Goal: Task Accomplishment & Management: Manage account settings

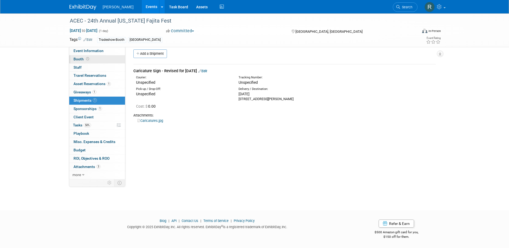
scroll to position [5, 0]
click at [87, 62] on link "Booth" at bounding box center [97, 59] width 56 height 8
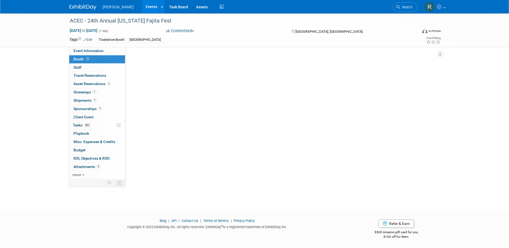
scroll to position [0, 0]
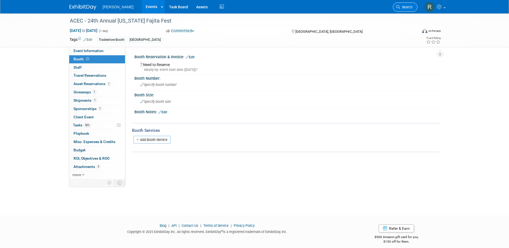
click at [405, 8] on span "Search" at bounding box center [406, 7] width 12 height 4
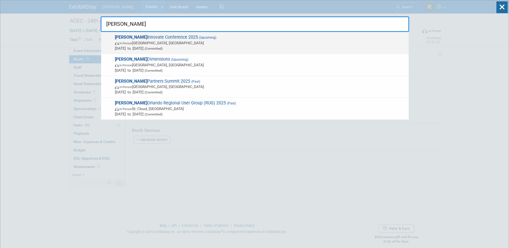
type input "Trimble"
click at [151, 40] on span "In-Person Salt Lake City, UT" at bounding box center [260, 42] width 291 height 5
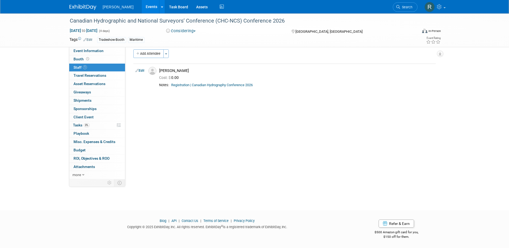
drag, startPoint x: 403, startPoint y: 7, endPoint x: 389, endPoint y: 9, distance: 14.6
click at [403, 7] on span "Search" at bounding box center [406, 7] width 12 height 4
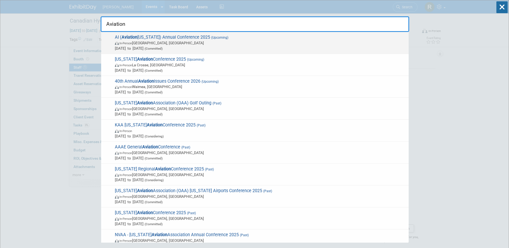
type input "Aviation"
click at [164, 36] on span "AI ( Aviation Indiana) Annual Conference 2025 (Upcoming) In-Person South Bend, …" at bounding box center [259, 43] width 293 height 16
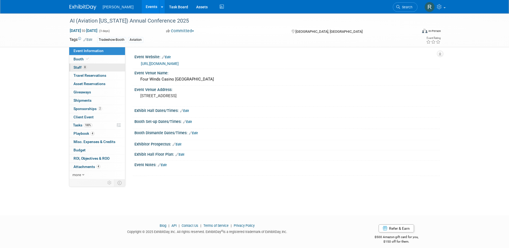
click at [82, 67] on span "Staff 8" at bounding box center [79, 67] width 13 height 4
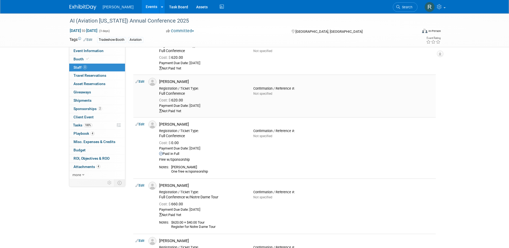
scroll to position [80, 0]
click at [141, 79] on link "Edit" at bounding box center [139, 80] width 9 height 4
select select "69f156f9-035c-4cbd-aed3-d8dc8bbc80fa"
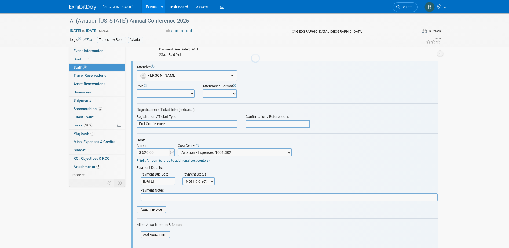
scroll to position [0, 0]
click at [172, 126] on input "Full Conference" at bounding box center [187, 124] width 101 height 8
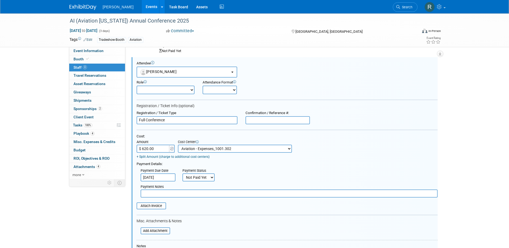
scroll to position [120, 0]
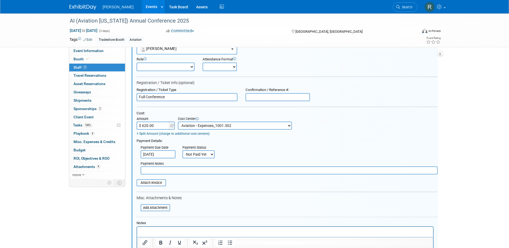
click at [161, 125] on input "$ 620.00" at bounding box center [154, 125] width 34 height 8
type input "$ 430.00"
click at [196, 125] on select "-- Not Specified -- Advisory Services - Expenses_1001.502 Aerial Acquisition - …" at bounding box center [235, 125] width 114 height 8
select select "0"
click at [178, 121] on select "-- Not Specified -- Advisory Services - Expenses_1001.502 Aerial Acquisition - …" at bounding box center [235, 125] width 114 height 8
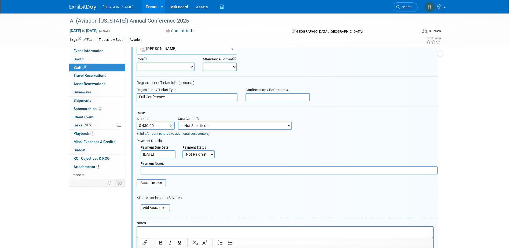
click at [168, 153] on input "Sep 30, 2025" at bounding box center [158, 154] width 35 height 8
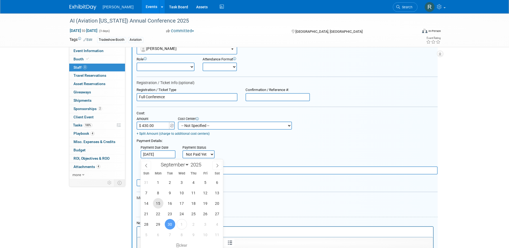
click at [159, 202] on span "15" at bounding box center [158, 203] width 10 height 10
type input "Sep 15, 2025"
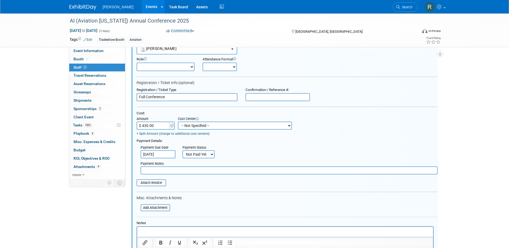
click at [195, 156] on select "Not Paid Yet Partially Paid Paid in Full" at bounding box center [198, 154] width 32 height 8
select select "1"
click at [182, 151] on select "Not Paid Yet Partially Paid Paid in Full" at bounding box center [198, 154] width 32 height 8
click at [196, 170] on input "text" at bounding box center [289, 170] width 297 height 8
type input "C"
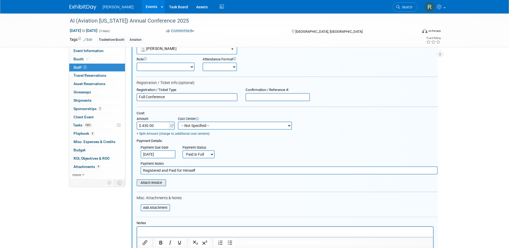
type input "Registered and Paid for Himself"
click at [156, 183] on input "file" at bounding box center [134, 183] width 64 height 6
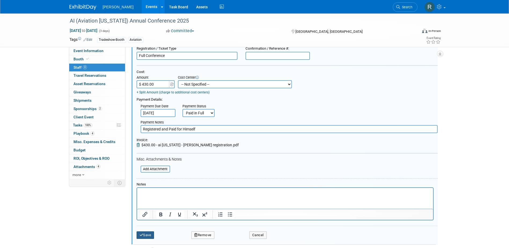
scroll to position [173, 0]
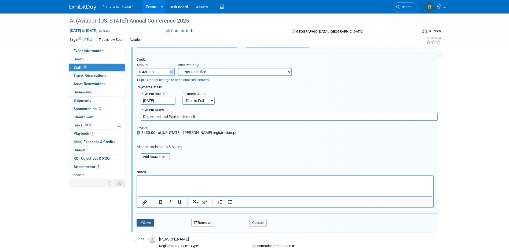
click at [144, 222] on button "Save" at bounding box center [146, 223] width 18 height 8
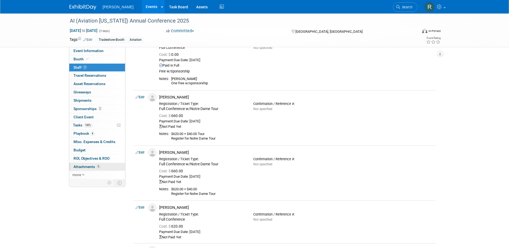
click at [92, 167] on span "Attachments 5" at bounding box center [86, 166] width 27 height 4
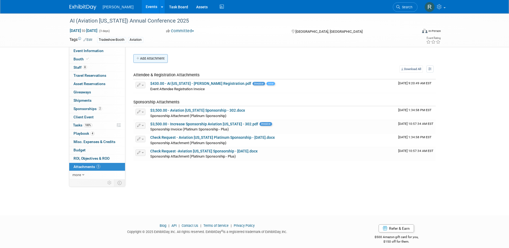
click at [155, 57] on button "Add Attachment" at bounding box center [150, 58] width 34 height 9
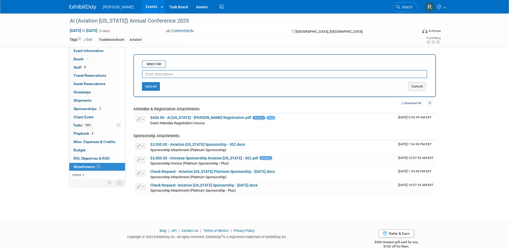
click at [163, 75] on input "text" at bounding box center [284, 74] width 285 height 8
click at [158, 64] on input "file" at bounding box center [134, 64] width 64 height 6
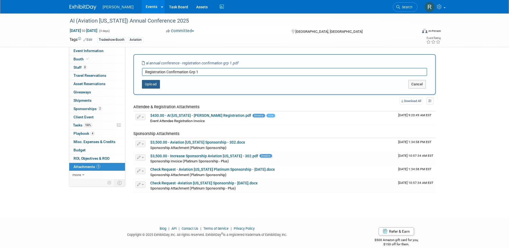
click at [153, 83] on button "Upload" at bounding box center [151, 84] width 18 height 9
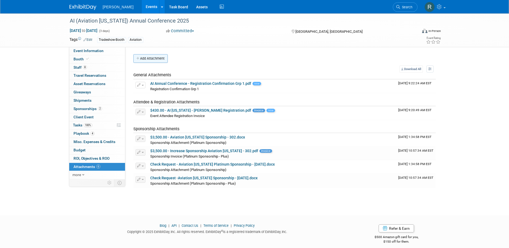
click at [149, 58] on button "Add Attachment" at bounding box center [150, 58] width 34 height 9
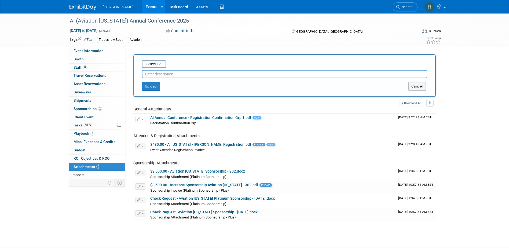
click at [154, 76] on input "text" at bounding box center [284, 74] width 285 height 8
type input "Registration Confirmation Grp 2"
click at [158, 65] on input "file" at bounding box center [134, 64] width 64 height 6
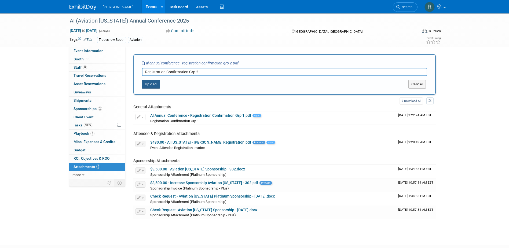
click at [153, 84] on button "Upload" at bounding box center [151, 84] width 18 height 9
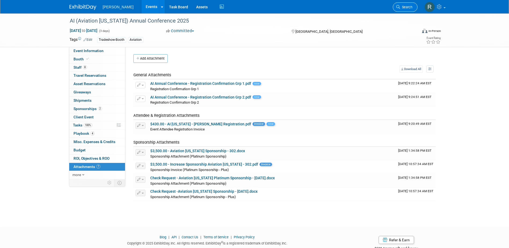
click at [403, 7] on span "Search" at bounding box center [406, 7] width 12 height 4
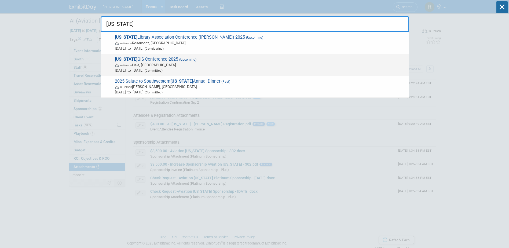
type input "Illinois"
click at [188, 60] on span "Illinois GIS Conference 2025 (Upcoming) In-Person Lisle, IL Oct 19, 2025 to Oct…" at bounding box center [259, 65] width 293 height 16
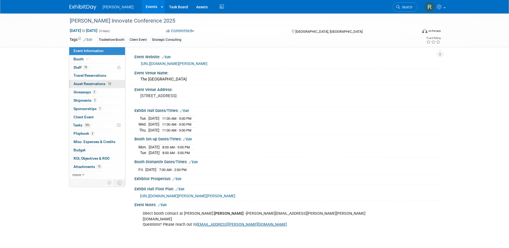
click at [101, 84] on span "Asset Reservations 13" at bounding box center [92, 84] width 39 height 4
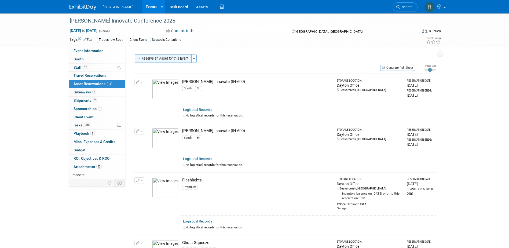
click at [173, 58] on button "Reserve an Asset for this Event" at bounding box center [163, 58] width 57 height 9
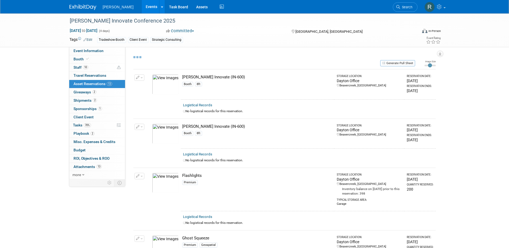
select select "9"
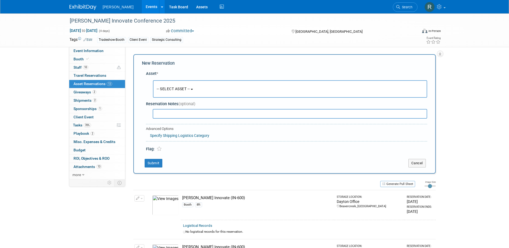
scroll to position [5, 0]
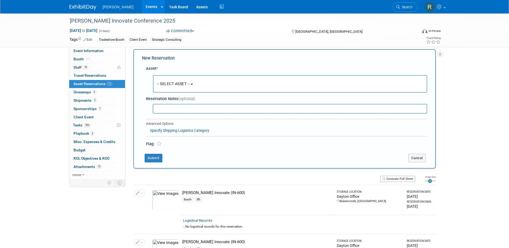
click at [177, 85] on span "-- SELECT ASSET --" at bounding box center [173, 84] width 33 height 4
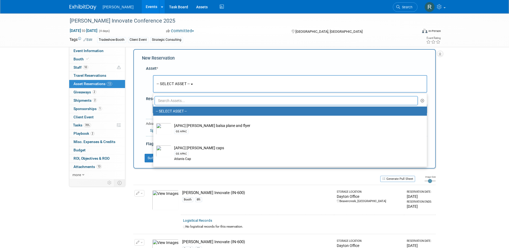
click at [176, 98] on input "text" at bounding box center [285, 100] width 263 height 9
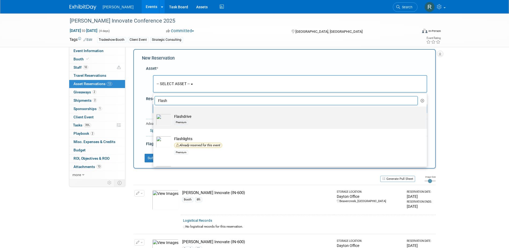
type input "Flash"
click at [176, 118] on td "Flashdrive Premium" at bounding box center [293, 120] width 245 height 12
click at [154, 113] on input "Flashdrive Premium" at bounding box center [151, 110] width 3 height 3
select select "10728272"
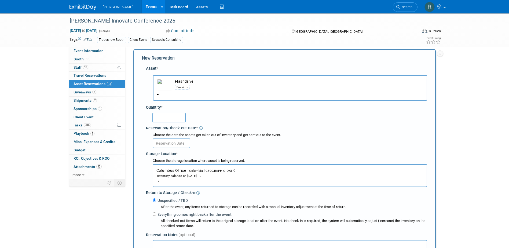
click at [176, 118] on input "text" at bounding box center [168, 118] width 33 height 10
type input "1"
click at [175, 144] on input "text" at bounding box center [172, 143] width 38 height 10
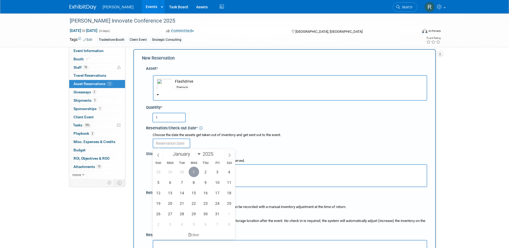
click at [193, 172] on span "1" at bounding box center [194, 172] width 10 height 10
type input "Oct 1, 2025"
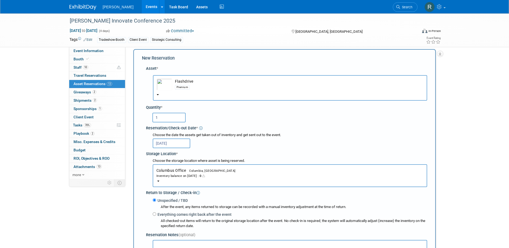
click at [187, 178] on div "Inventory balance on Oct 1, 2025 : 0" at bounding box center [289, 175] width 267 height 5
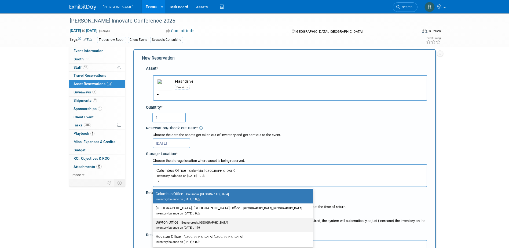
click at [171, 220] on label "Dayton Office Beavercreek, OH Inventory balance on Oct 1, 2025 : 179" at bounding box center [232, 225] width 152 height 12
click at [154, 220] on input "Dayton Office Beavercreek, OH Inventory balance on Oct 1, 2025 : 179" at bounding box center [151, 221] width 3 height 3
select select "11223930"
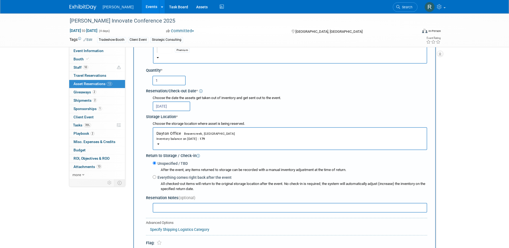
scroll to position [59, 0]
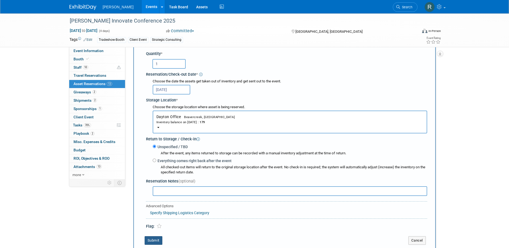
click at [154, 238] on button "Submit" at bounding box center [154, 240] width 18 height 9
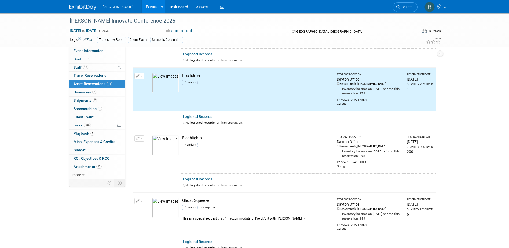
scroll to position [0, 0]
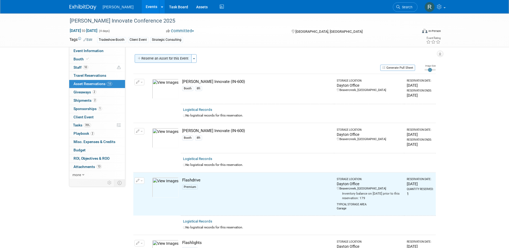
click at [170, 59] on button "Reserve an Asset for this Event" at bounding box center [163, 58] width 57 height 9
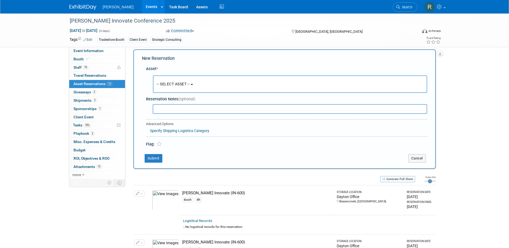
scroll to position [5, 0]
click at [173, 85] on span "-- SELECT ASSET --" at bounding box center [173, 84] width 33 height 4
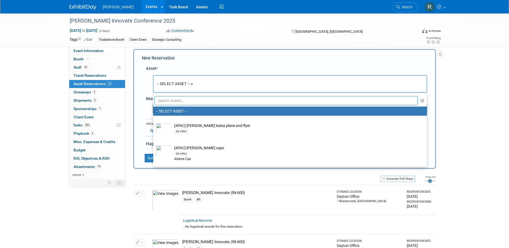
click at [174, 98] on input "text" at bounding box center [285, 100] width 263 height 9
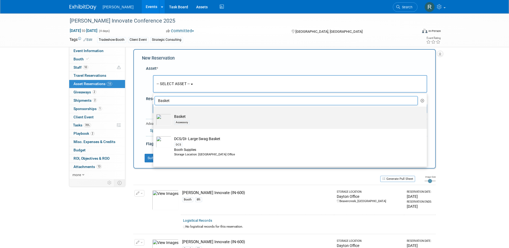
type input "Basket"
click at [179, 119] on div "Accessory" at bounding box center [295, 122] width 242 height 6
click at [154, 113] on input "Basket Accessory" at bounding box center [151, 110] width 3 height 3
select select "10724447"
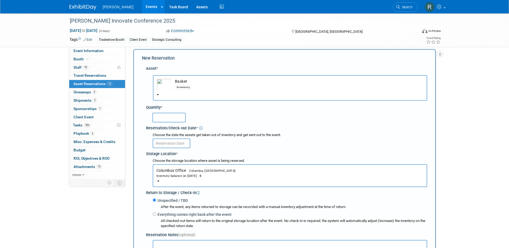
click at [179, 119] on input "text" at bounding box center [168, 118] width 33 height 10
type input "1"
click at [180, 143] on input "text" at bounding box center [172, 143] width 38 height 10
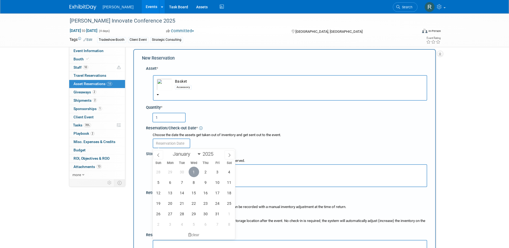
click at [195, 171] on span "1" at bounding box center [194, 172] width 10 height 10
type input "Oct 1, 2025"
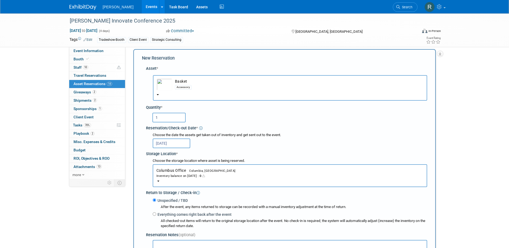
click at [181, 173] on div "Inventory balance on Oct 1, 2025 : 0" at bounding box center [289, 175] width 267 height 5
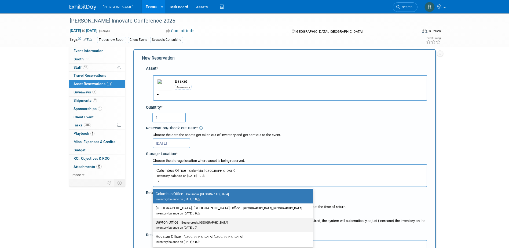
click at [173, 224] on label "Dayton Office Beavercreek, OH Inventory balance on Oct 1, 2025 : 7" at bounding box center [232, 225] width 152 height 12
click at [154, 224] on input "Dayton Office Beavercreek, OH Inventory balance on Oct 1, 2025 : 7" at bounding box center [151, 221] width 3 height 3
select select "11223930"
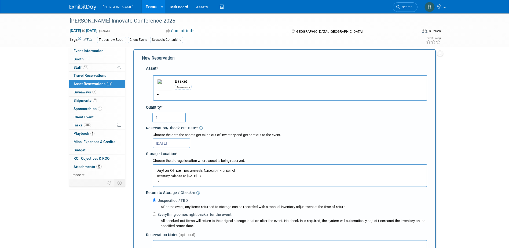
scroll to position [59, 0]
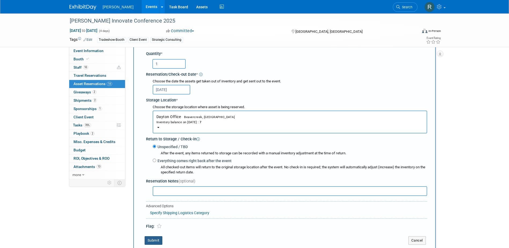
click at [156, 240] on button "Submit" at bounding box center [154, 240] width 18 height 9
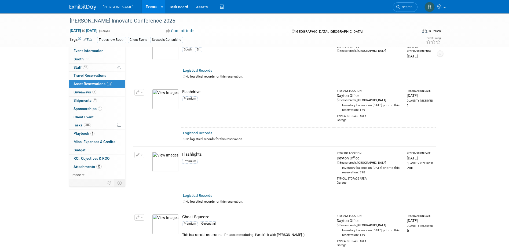
scroll to position [141, 0]
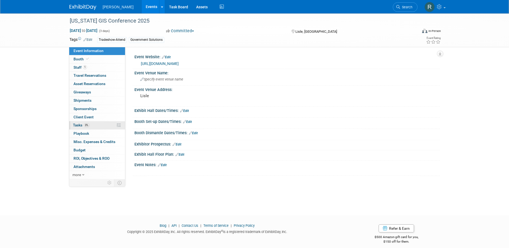
click at [83, 124] on span "Tasks 0%" at bounding box center [81, 125] width 17 height 4
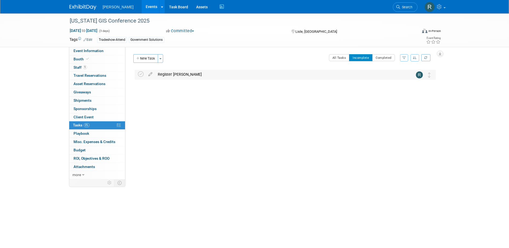
click at [182, 73] on div "Register Eric Cole" at bounding box center [280, 74] width 250 height 9
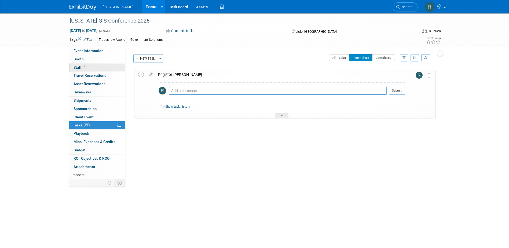
click at [88, 66] on link "1 Staff 1" at bounding box center [97, 68] width 56 height 8
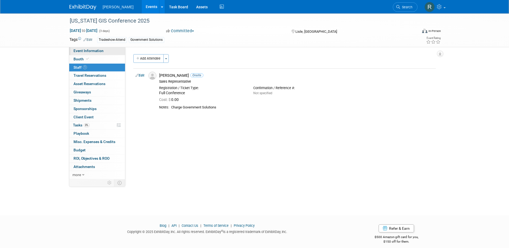
click at [97, 51] on span "Event Information" at bounding box center [88, 51] width 30 height 4
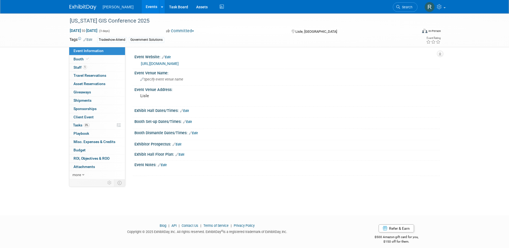
click at [167, 62] on link "https://www.ilgisa.org/annual-conference" at bounding box center [160, 63] width 38 height 4
click at [134, 20] on div "[US_STATE] GIS Conference 2025" at bounding box center [238, 21] width 341 height 10
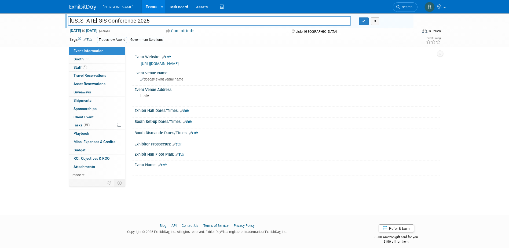
drag, startPoint x: 142, startPoint y: 21, endPoint x: 51, endPoint y: 19, distance: 90.7
click at [51, 19] on div "Illinois GIS Conference 2025 Illinois GIS Conference 2025 X Oct 19, 2025 to Oct…" at bounding box center [254, 30] width 509 height 34
drag, startPoint x: 362, startPoint y: 23, endPoint x: 261, endPoint y: 24, distance: 100.3
click at [362, 23] on button "button" at bounding box center [364, 21] width 10 height 8
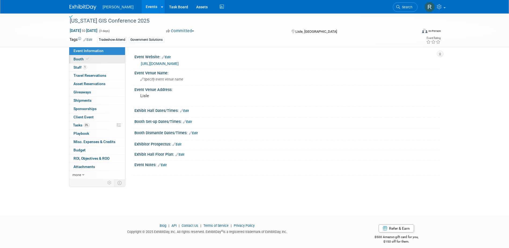
click at [113, 57] on link "Booth" at bounding box center [97, 59] width 56 height 8
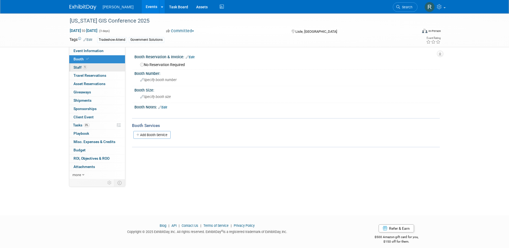
click at [94, 64] on link "1 Staff 1" at bounding box center [97, 68] width 56 height 8
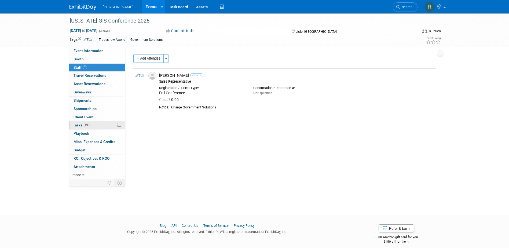
click at [88, 127] on link "0% Tasks 0%" at bounding box center [97, 125] width 56 height 8
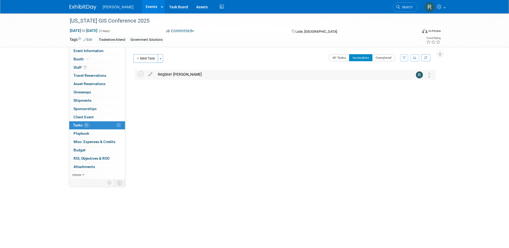
click at [175, 73] on div "Register Eric Cole" at bounding box center [280, 74] width 250 height 9
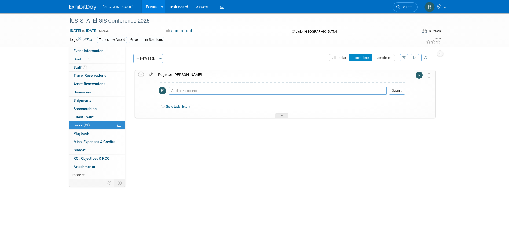
click at [152, 74] on icon at bounding box center [150, 73] width 9 height 7
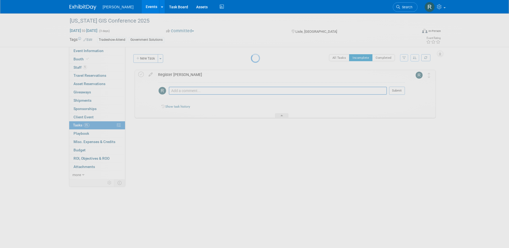
select select "9"
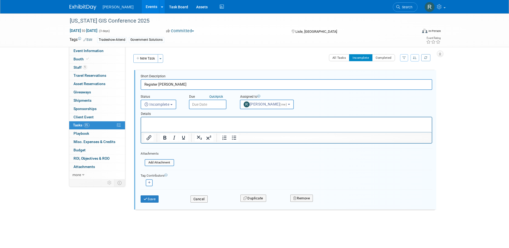
click at [205, 103] on input "text" at bounding box center [208, 105] width 38 height 10
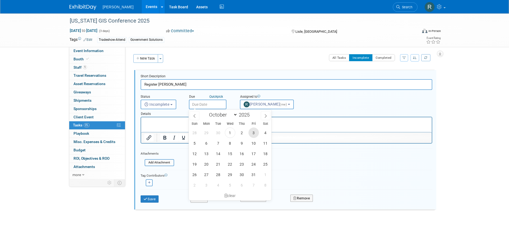
click at [252, 133] on span "3" at bounding box center [253, 132] width 10 height 10
type input "[DATE]"
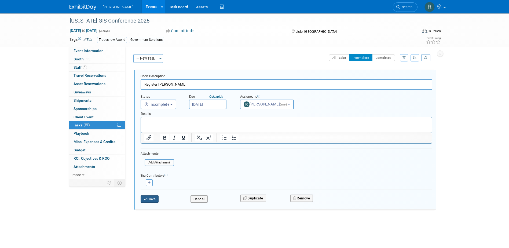
click at [153, 199] on button "Save" at bounding box center [150, 199] width 18 height 8
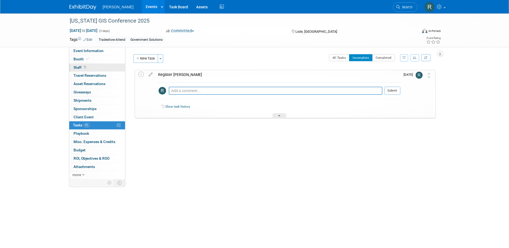
click at [86, 67] on span "1" at bounding box center [85, 67] width 4 height 4
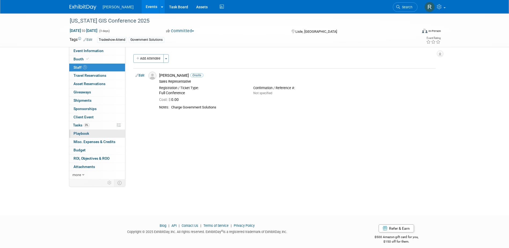
click at [87, 132] on span "Playbook 0" at bounding box center [81, 133] width 16 height 4
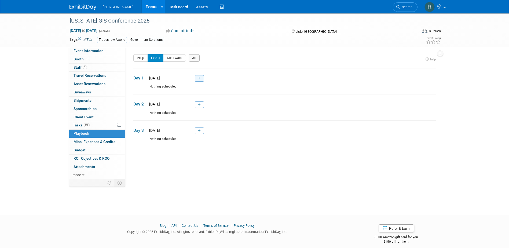
click at [198, 79] on icon at bounding box center [199, 78] width 3 height 3
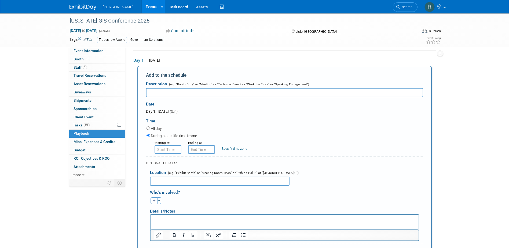
click at [199, 97] on input "text" at bounding box center [284, 92] width 277 height 9
type input "Networking Event"
click at [175, 149] on input "8:00 AM" at bounding box center [167, 149] width 27 height 9
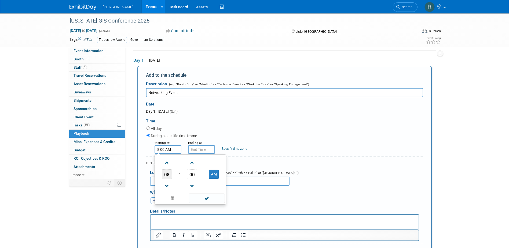
click at [170, 173] on span "08" at bounding box center [167, 174] width 10 height 10
drag, startPoint x: 181, startPoint y: 178, endPoint x: 194, endPoint y: 174, distance: 13.2
click at [182, 177] on td "05" at bounding box center [181, 177] width 17 height 14
click at [215, 176] on button "AM" at bounding box center [214, 174] width 10 height 9
type input "5:00 PM"
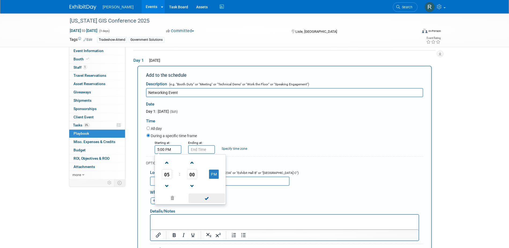
click at [211, 198] on span at bounding box center [207, 197] width 36 height 9
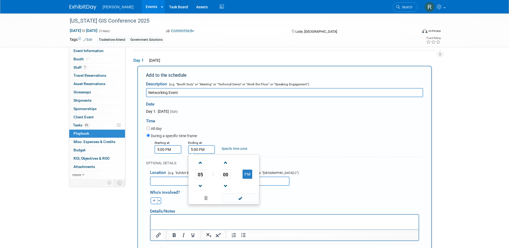
click at [193, 148] on input "5:00 PM" at bounding box center [201, 149] width 27 height 9
click at [201, 175] on span "05" at bounding box center [200, 174] width 10 height 10
click at [246, 178] on td "07" at bounding box center [249, 177] width 17 height 14
type input "7:00 PM"
click at [241, 199] on span at bounding box center [240, 197] width 36 height 9
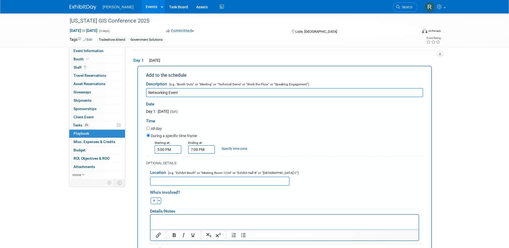
drag, startPoint x: 190, startPoint y: 183, endPoint x: 193, endPoint y: 182, distance: 3.1
click at [191, 183] on input "text" at bounding box center [219, 180] width 139 height 9
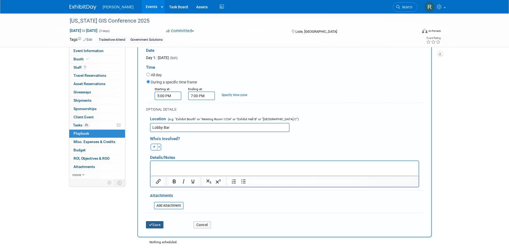
type input "Lobby Bar"
drag, startPoint x: 159, startPoint y: 226, endPoint x: 159, endPoint y: 218, distance: 8.0
click at [159, 226] on button "Save" at bounding box center [155, 225] width 18 height 8
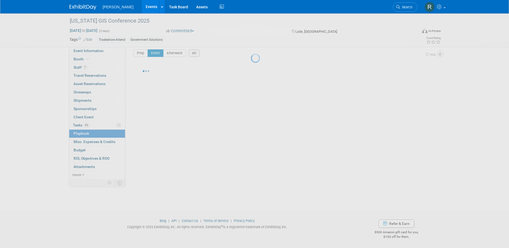
scroll to position [5, 0]
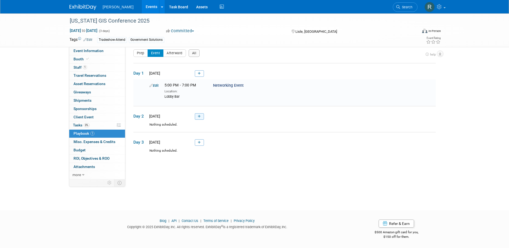
click at [200, 118] on icon at bounding box center [199, 116] width 3 height 3
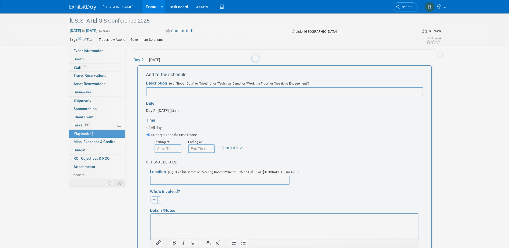
scroll to position [0, 0]
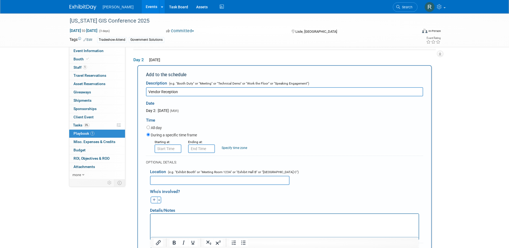
type input "Vendor Reception"
click at [176, 148] on input "8:00 AM" at bounding box center [167, 148] width 27 height 9
click at [171, 174] on span "08" at bounding box center [167, 173] width 10 height 10
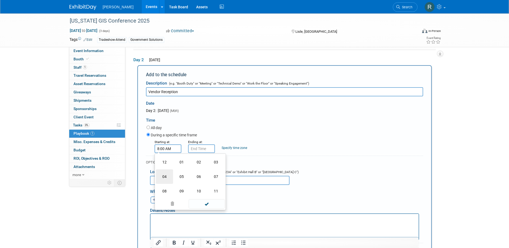
click at [168, 175] on td "04" at bounding box center [164, 176] width 17 height 14
click at [221, 175] on td "AM" at bounding box center [213, 173] width 21 height 10
click at [212, 172] on button "AM" at bounding box center [214, 173] width 10 height 9
type input "4:00 PM"
click at [206, 198] on span at bounding box center [207, 197] width 36 height 9
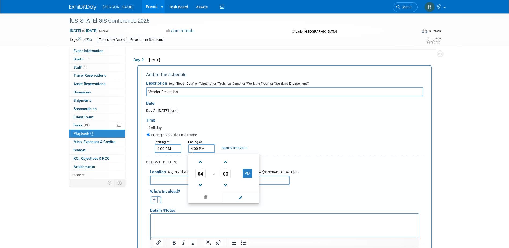
click at [204, 150] on input "4:00 PM" at bounding box center [201, 148] width 27 height 9
click at [200, 175] on span "04" at bounding box center [200, 173] width 10 height 10
click at [217, 179] on td "05" at bounding box center [215, 176] width 17 height 14
type input "5:00 PM"
click at [236, 197] on span at bounding box center [240, 197] width 36 height 9
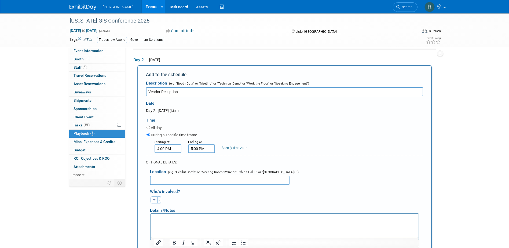
click at [176, 181] on input "text" at bounding box center [219, 180] width 139 height 9
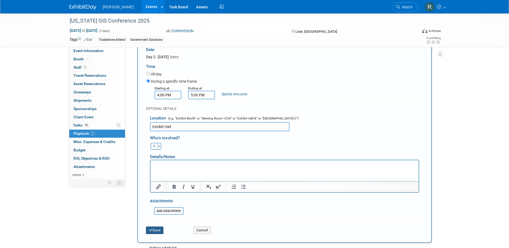
type input "Exhibit Hall"
click at [155, 233] on button "Save" at bounding box center [155, 230] width 18 height 8
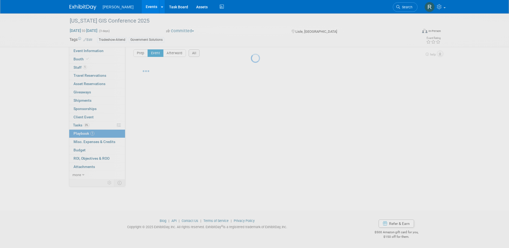
scroll to position [5, 0]
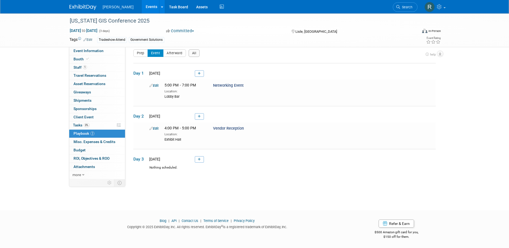
drag, startPoint x: 201, startPoint y: 116, endPoint x: 200, endPoint y: 128, distance: 12.7
click at [201, 116] on link at bounding box center [199, 116] width 9 height 6
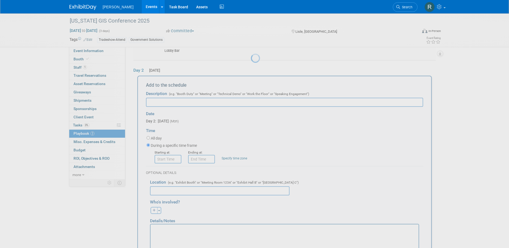
scroll to position [61, 0]
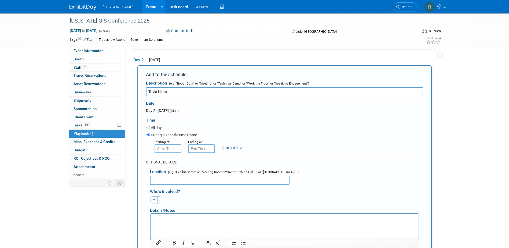
type input "Trivia Night"
click at [164, 146] on input "8:00 AM" at bounding box center [167, 148] width 27 height 9
click at [171, 177] on span "08" at bounding box center [167, 173] width 10 height 10
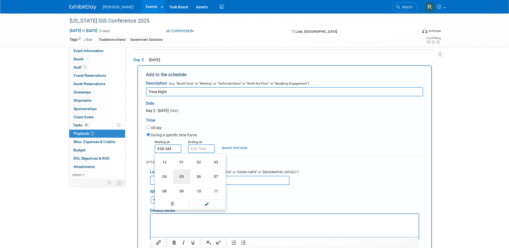
click at [185, 179] on td "05" at bounding box center [181, 176] width 17 height 14
click at [190, 175] on span "00" at bounding box center [192, 173] width 10 height 10
click at [213, 165] on td "15" at bounding box center [215, 162] width 17 height 14
drag, startPoint x: 216, startPoint y: 176, endPoint x: 213, endPoint y: 178, distance: 3.4
click at [216, 176] on button "AM" at bounding box center [214, 173] width 10 height 9
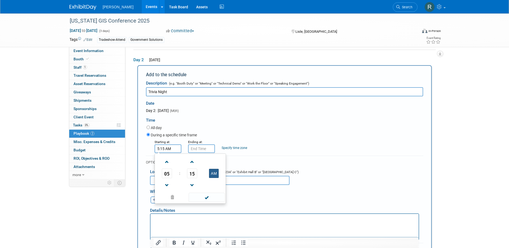
type input "5:15 PM"
click at [208, 198] on span at bounding box center [207, 197] width 36 height 9
click at [202, 149] on input "5:15 PM" at bounding box center [201, 148] width 27 height 9
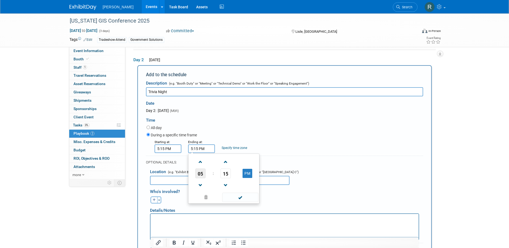
click at [199, 172] on span "05" at bounding box center [200, 173] width 10 height 10
click at [230, 175] on td "06" at bounding box center [232, 176] width 17 height 14
click at [225, 172] on span "15" at bounding box center [225, 173] width 10 height 10
click at [213, 190] on td "45" at bounding box center [215, 191] width 17 height 14
type input "6:45 PM"
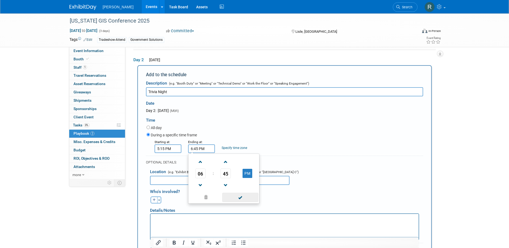
click at [243, 200] on span at bounding box center [240, 197] width 36 height 9
click at [220, 184] on input "text" at bounding box center [219, 180] width 139 height 9
type input "Exhibit hall"
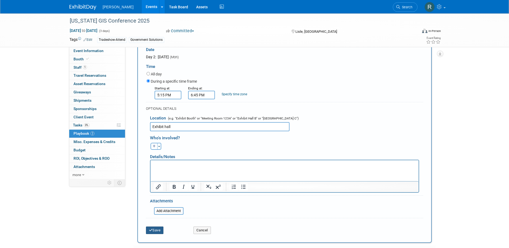
click at [160, 230] on button "Save" at bounding box center [155, 230] width 18 height 8
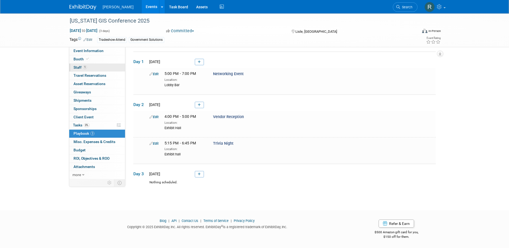
click at [98, 70] on link "1 Staff 1" at bounding box center [97, 68] width 56 height 8
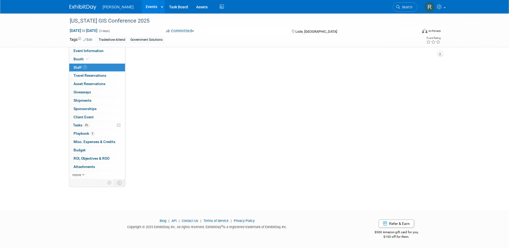
scroll to position [5, 0]
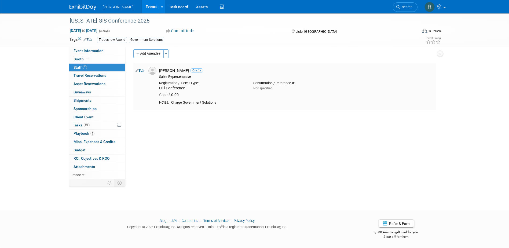
click at [143, 69] on link "Edit" at bounding box center [139, 71] width 9 height 4
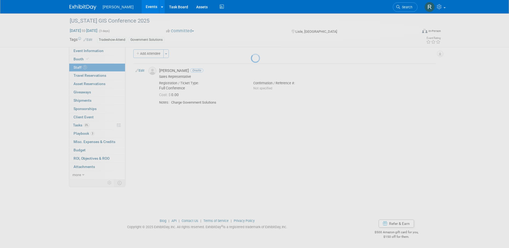
select select "aa681f03-7883-41f3-a933-71afebce4c33"
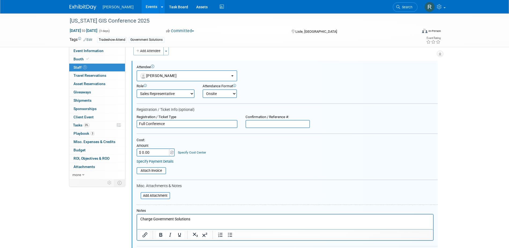
scroll to position [0, 0]
type input "$ 515.00"
click at [183, 153] on link "Specify Cost Center" at bounding box center [192, 152] width 28 height 4
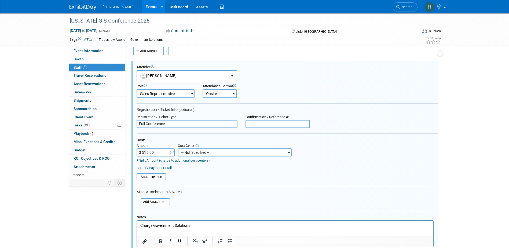
click at [185, 154] on select "-- Not Specified -- Advisory Services - Expenses_1001.502 Aerial Acquisition - …" at bounding box center [235, 152] width 114 height 8
select select "18966241"
click at [178, 149] on select "-- Not Specified -- Advisory Services - Expenses_1001.502 Aerial Acquisition - …" at bounding box center [235, 152] width 114 height 8
click at [157, 169] on link "Specify Payment Details" at bounding box center [155, 168] width 37 height 4
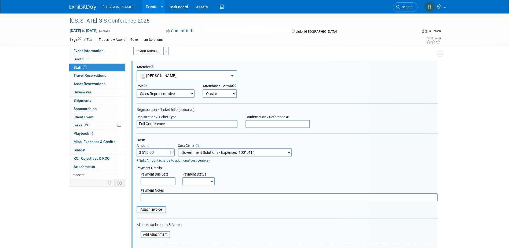
click at [155, 179] on input "text" at bounding box center [158, 181] width 35 height 8
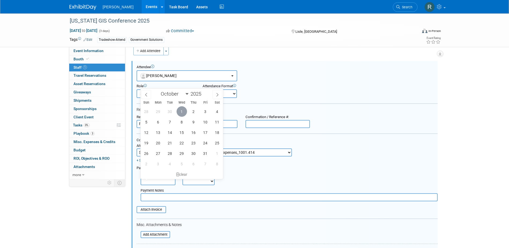
drag, startPoint x: 181, startPoint y: 110, endPoint x: 184, endPoint y: 136, distance: 26.7
click at [181, 110] on span "1" at bounding box center [181, 111] width 10 height 10
type input "Oct 1, 2025"
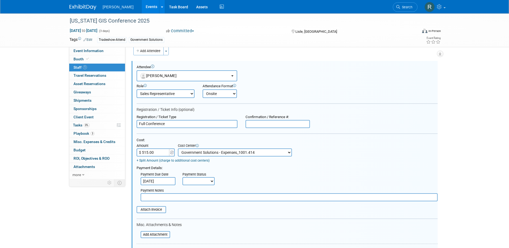
drag, startPoint x: 195, startPoint y: 179, endPoint x: 194, endPoint y: 187, distance: 7.3
click at [195, 179] on select "Not Paid Yet Partially Paid Paid in Full" at bounding box center [198, 181] width 32 height 8
select select "1"
click at [182, 178] on select "Not Paid Yet Partially Paid Paid in Full" at bounding box center [198, 181] width 32 height 8
click at [198, 201] on input "text" at bounding box center [289, 197] width 297 height 8
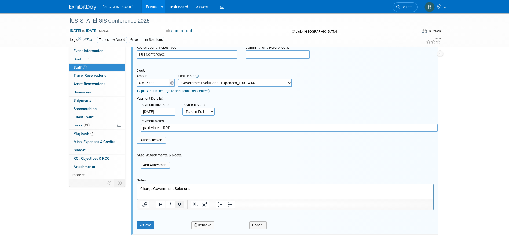
scroll to position [88, 0]
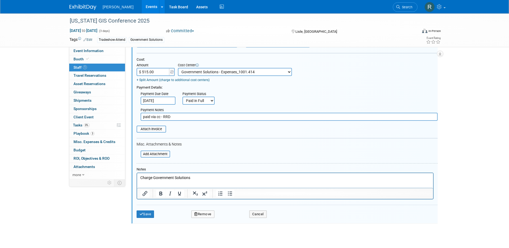
type input "paid via cc - RRD"
drag, startPoint x: 199, startPoint y: 178, endPoint x: 101, endPoint y: 176, distance: 97.9
click at [137, 176] on html "Charge Government Solutions" at bounding box center [285, 177] width 296 height 8
click at [149, 213] on button "Save" at bounding box center [146, 214] width 18 height 8
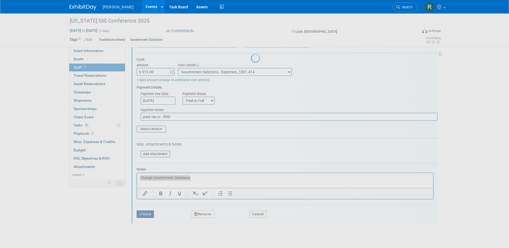
scroll to position [5, 0]
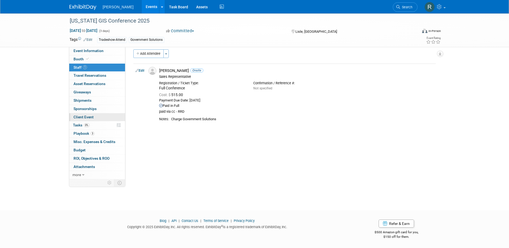
drag, startPoint x: 104, startPoint y: 125, endPoint x: 110, endPoint y: 121, distance: 7.9
click at [104, 125] on link "0% Tasks 0%" at bounding box center [97, 125] width 56 height 8
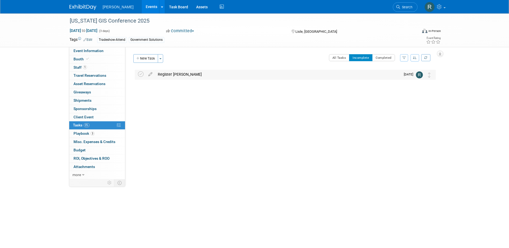
click at [172, 76] on div "Register Eric Cole" at bounding box center [277, 74] width 245 height 9
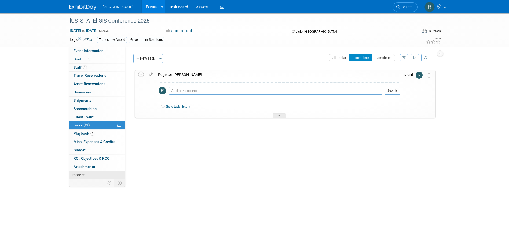
click at [79, 174] on span "more" at bounding box center [76, 174] width 9 height 4
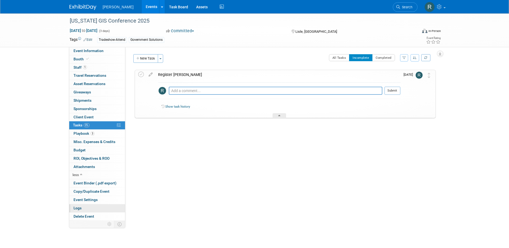
click at [84, 207] on link "Logs" at bounding box center [97, 208] width 56 height 8
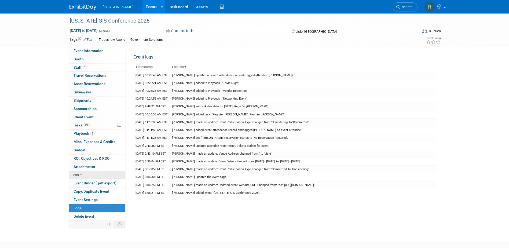
click at [79, 175] on span "less" at bounding box center [75, 174] width 6 height 4
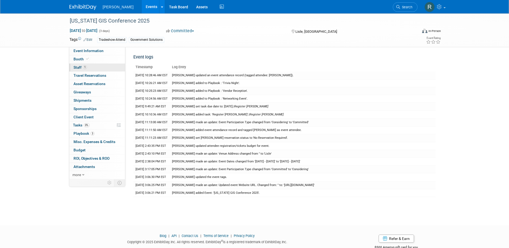
click at [89, 68] on link "1 Staff 1" at bounding box center [97, 68] width 56 height 8
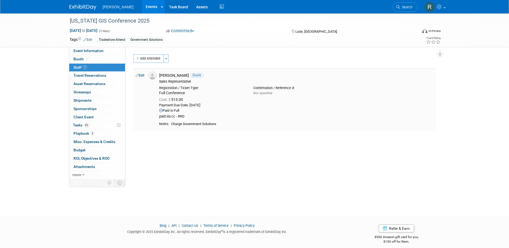
click at [142, 76] on link "Edit" at bounding box center [139, 75] width 9 height 4
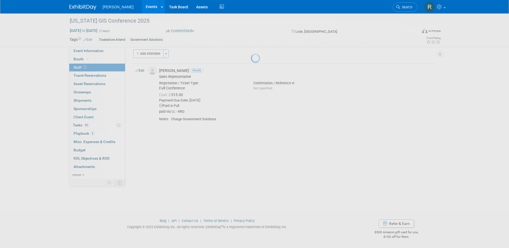
select select "aa681f03-7883-41f3-a933-71afebce4c33"
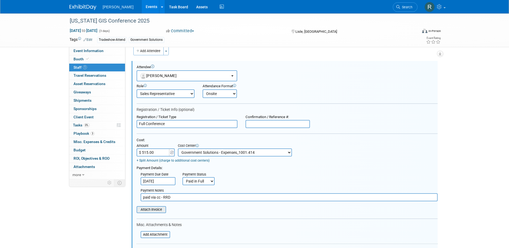
click at [151, 208] on input "file" at bounding box center [134, 210] width 64 height 6
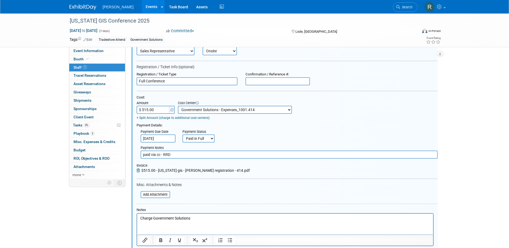
scroll to position [115, 0]
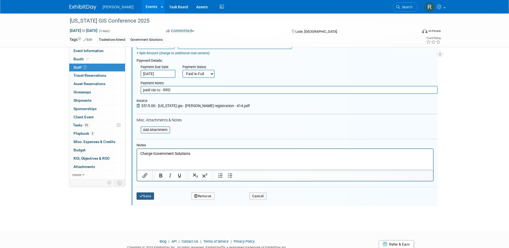
click at [146, 199] on button "Save" at bounding box center [146, 196] width 18 height 8
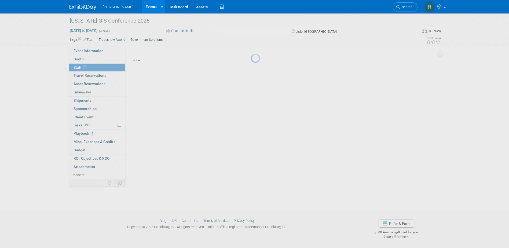
scroll to position [5, 0]
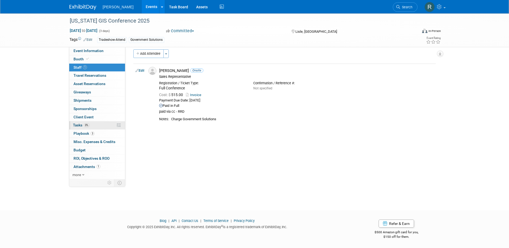
click at [81, 125] on span "Tasks 0%" at bounding box center [81, 125] width 17 height 4
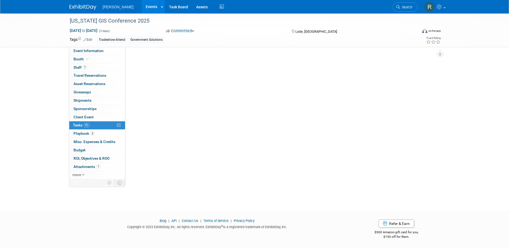
scroll to position [0, 0]
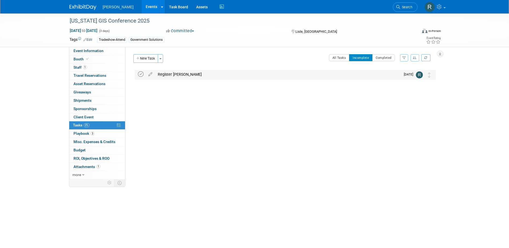
click at [141, 75] on icon at bounding box center [141, 74] width 6 height 6
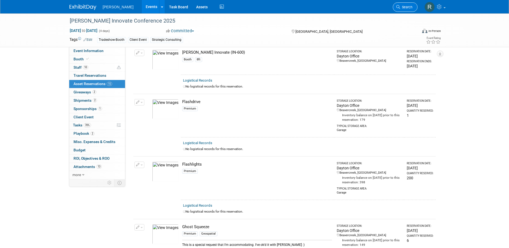
scroll to position [141, 0]
click at [401, 5] on span "Search" at bounding box center [406, 7] width 12 height 4
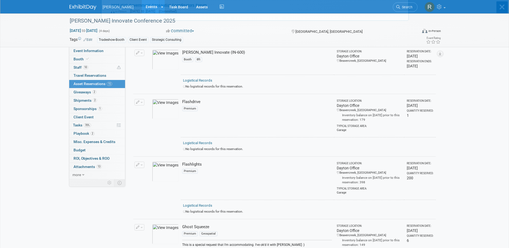
scroll to position [0, 0]
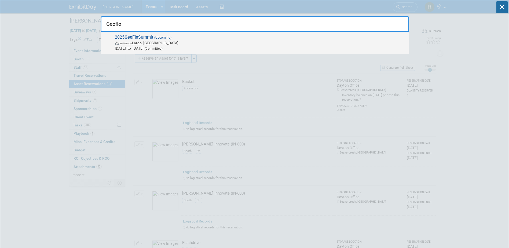
type input "Geoflo"
click at [137, 42] on span "In-Person Largo, FL" at bounding box center [260, 42] width 291 height 5
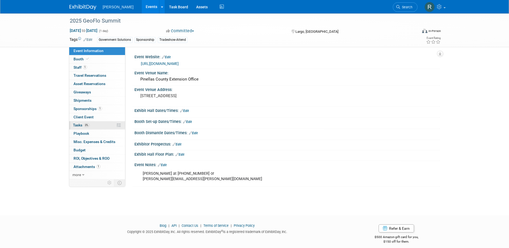
click at [85, 126] on span "0%" at bounding box center [87, 125] width 6 height 4
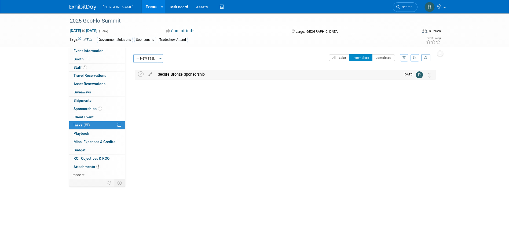
click at [181, 76] on div "Secure Bronze Sponsorship" at bounding box center [277, 74] width 245 height 9
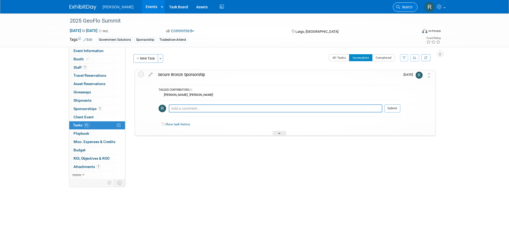
click at [403, 8] on span "Search" at bounding box center [406, 7] width 12 height 4
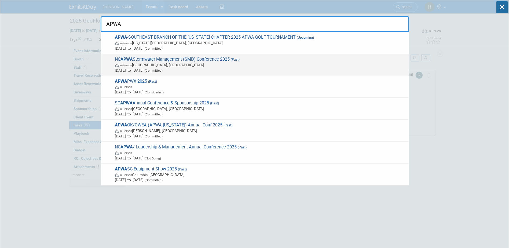
type input "APWA"
click at [145, 67] on span "In-Person [GEOGRAPHIC_DATA], [GEOGRAPHIC_DATA]" at bounding box center [260, 64] width 291 height 5
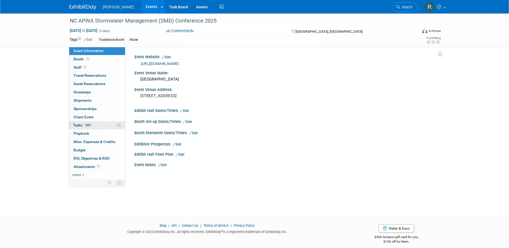
click at [79, 123] on span "Tasks 100%" at bounding box center [82, 125] width 19 height 4
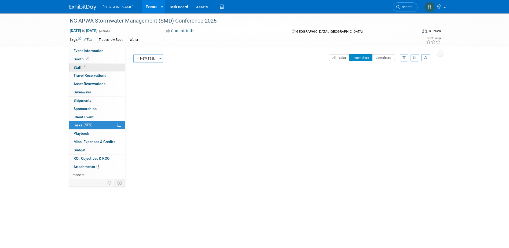
click at [82, 66] on span "Staff 1" at bounding box center [79, 67] width 13 height 4
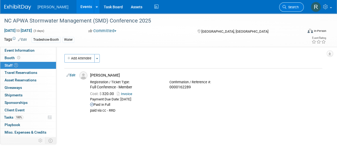
click at [289, 5] on link "Search" at bounding box center [291, 6] width 25 height 9
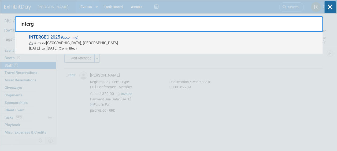
type input "interg"
click at [71, 45] on span "In-Person [GEOGRAPHIC_DATA], [GEOGRAPHIC_DATA]" at bounding box center [174, 42] width 291 height 5
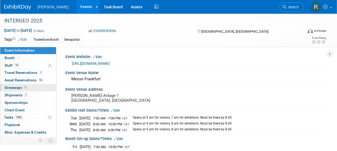
click at [18, 86] on span "Giveaways 1" at bounding box center [16, 88] width 23 height 4
